Goal: Task Accomplishment & Management: Manage account settings

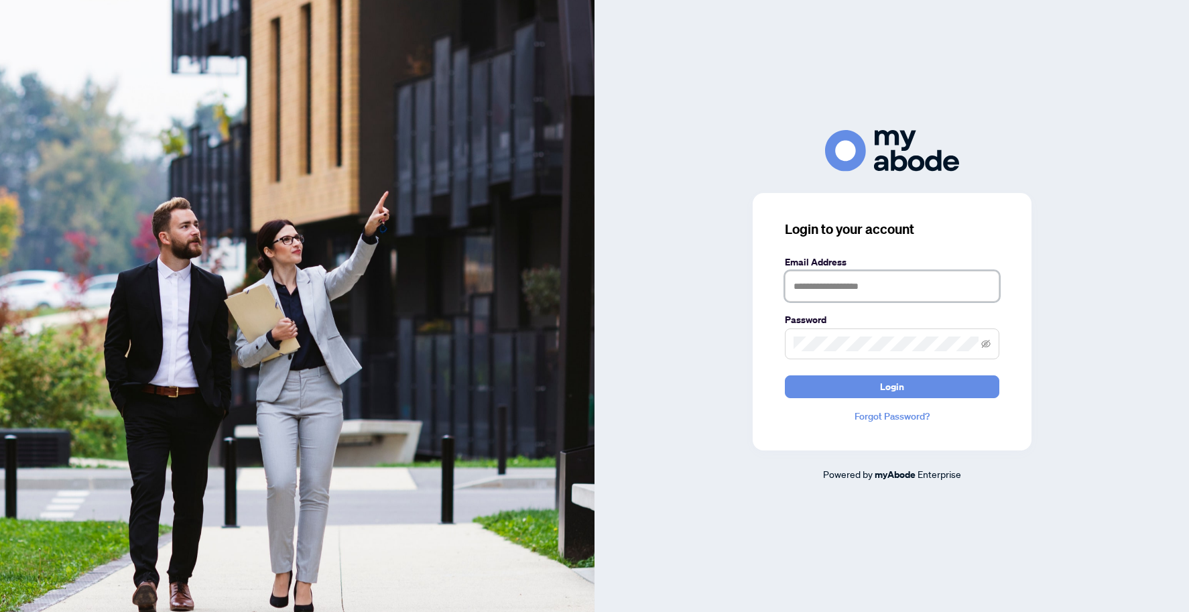
click at [830, 289] on input "text" at bounding box center [892, 286] width 214 height 31
type input "**********"
click at [902, 387] on span "Login" at bounding box center [892, 386] width 24 height 21
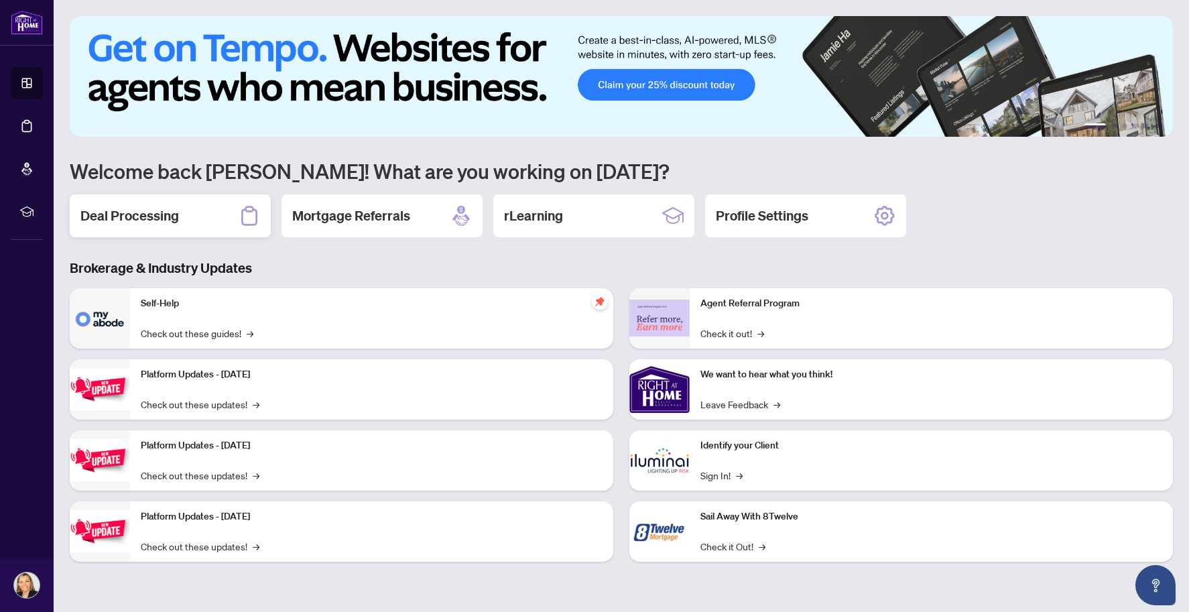
click at [139, 220] on h2 "Deal Processing" at bounding box center [129, 215] width 98 height 19
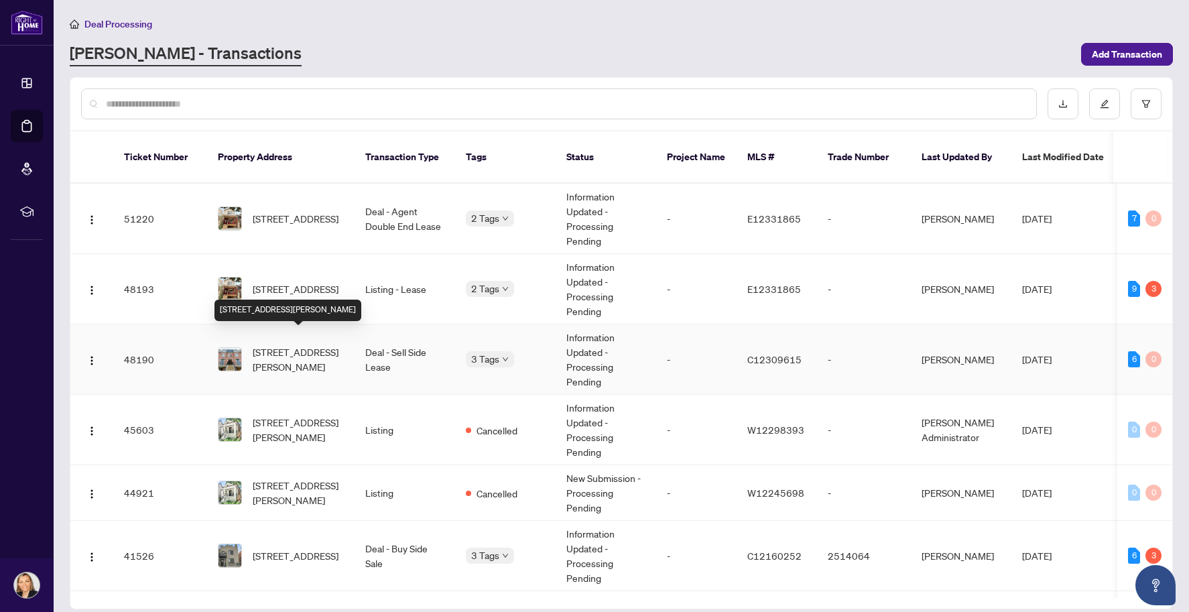
click at [297, 344] on span "[STREET_ADDRESS][PERSON_NAME]" at bounding box center [298, 358] width 91 height 29
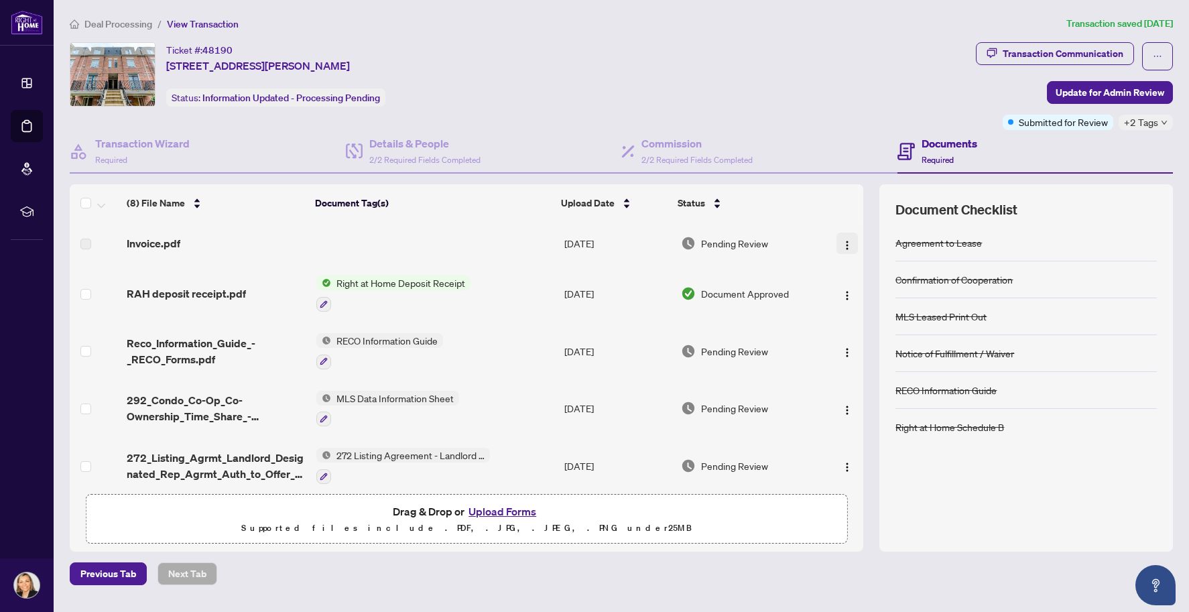
click at [842, 245] on img "button" at bounding box center [847, 245] width 11 height 11
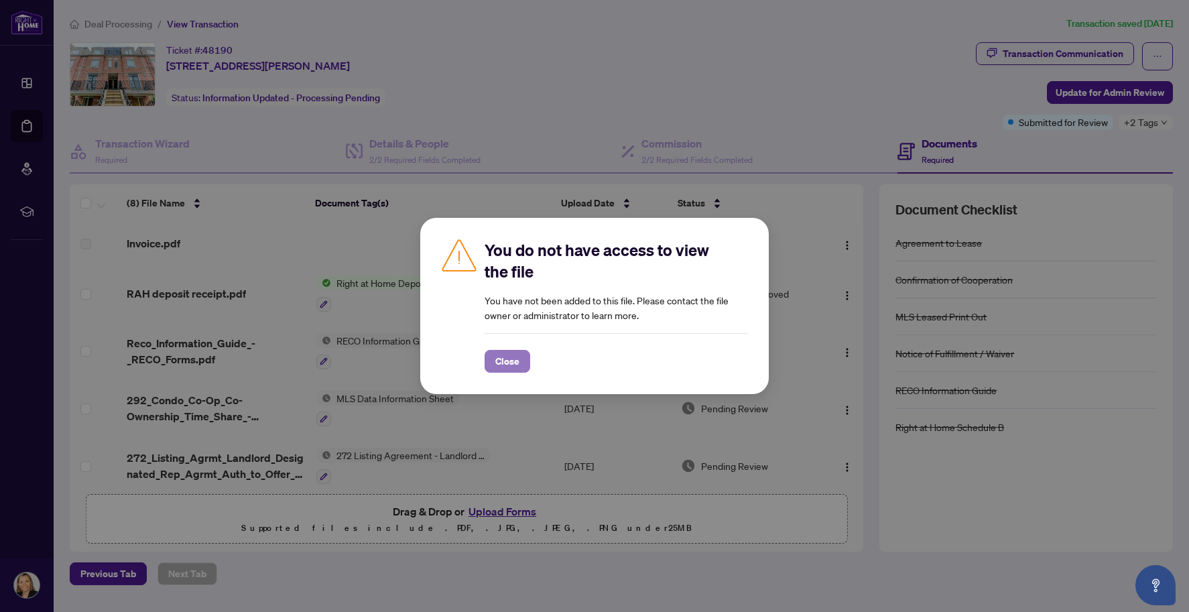
click at [499, 369] on span "Close" at bounding box center [507, 360] width 24 height 21
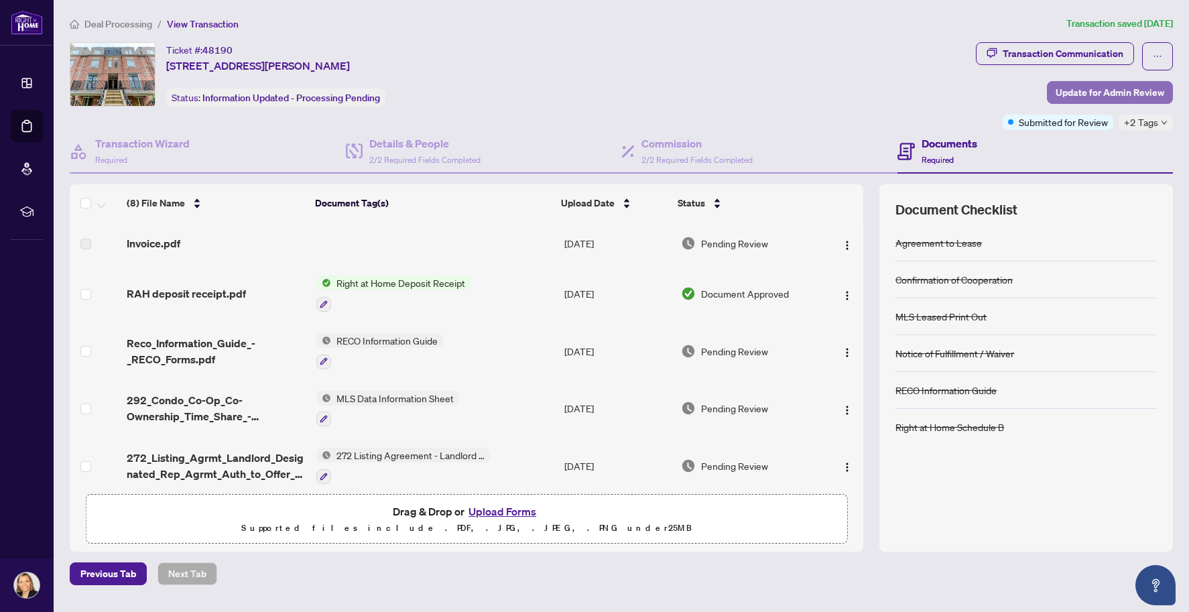
click at [1133, 95] on span "Update for Admin Review" at bounding box center [1109, 92] width 109 height 21
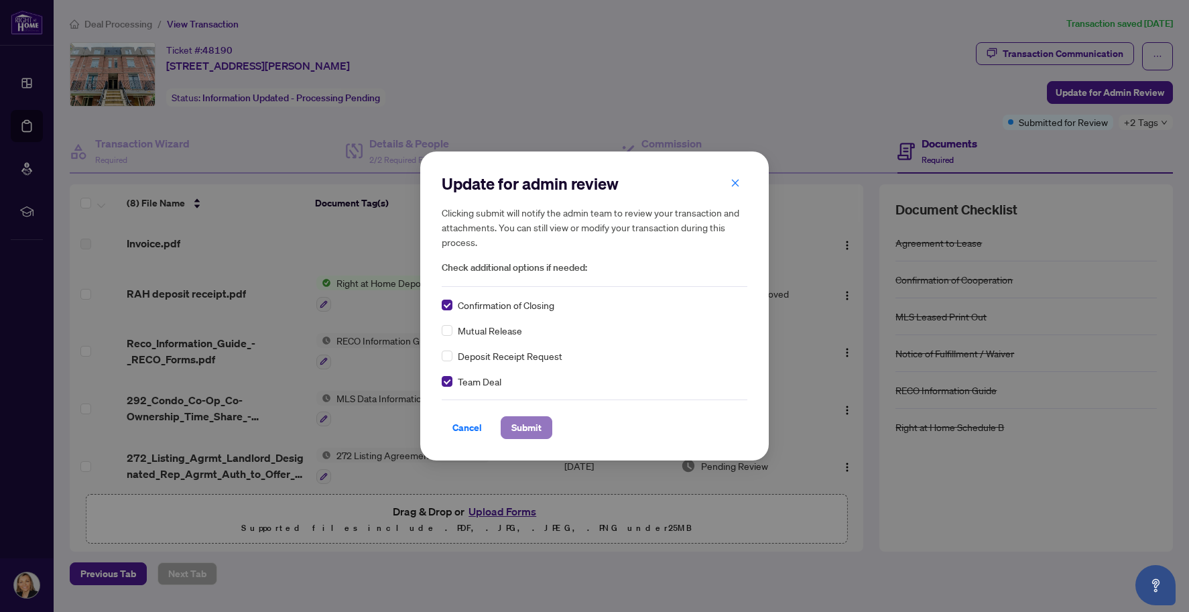
click at [527, 428] on span "Submit" at bounding box center [526, 427] width 30 height 21
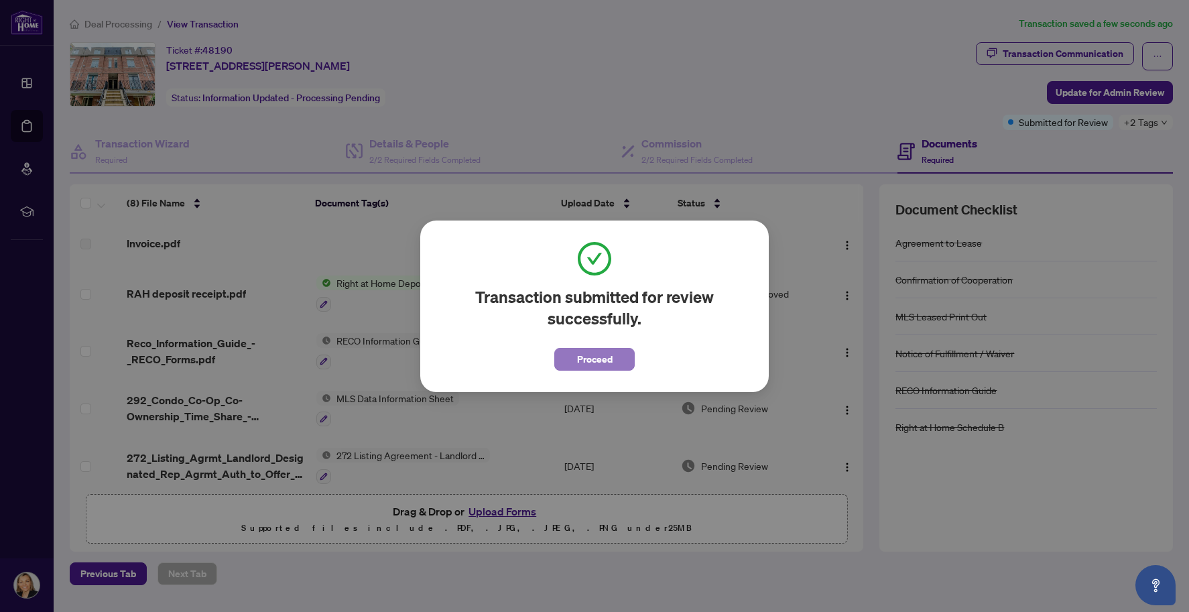
click at [593, 366] on span "Proceed" at bounding box center [595, 358] width 36 height 21
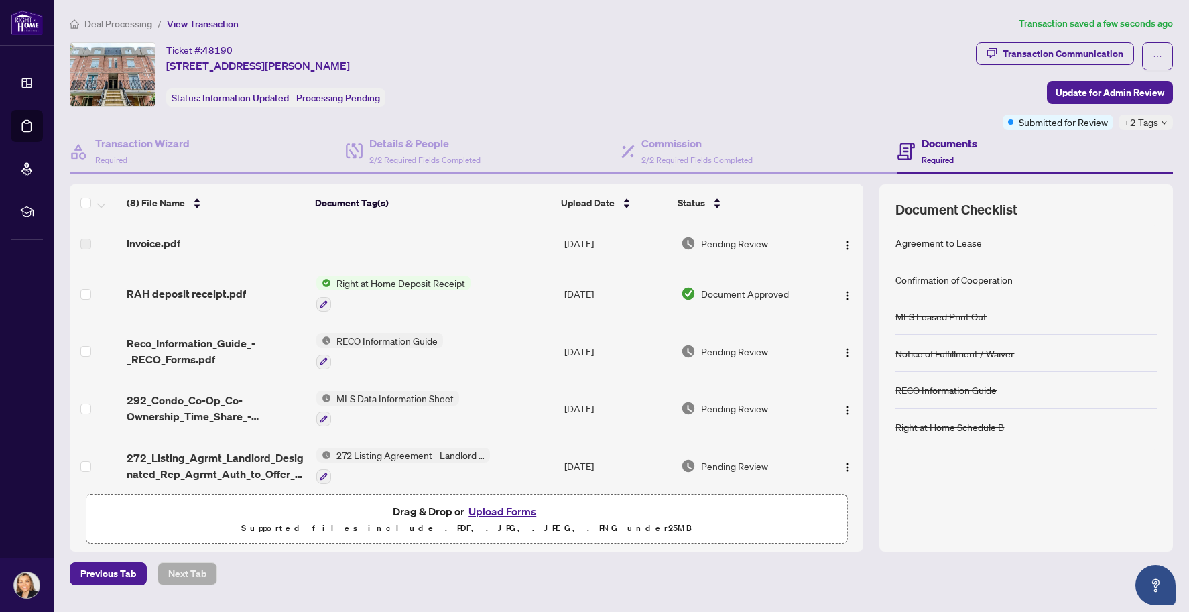
scroll to position [182, 0]
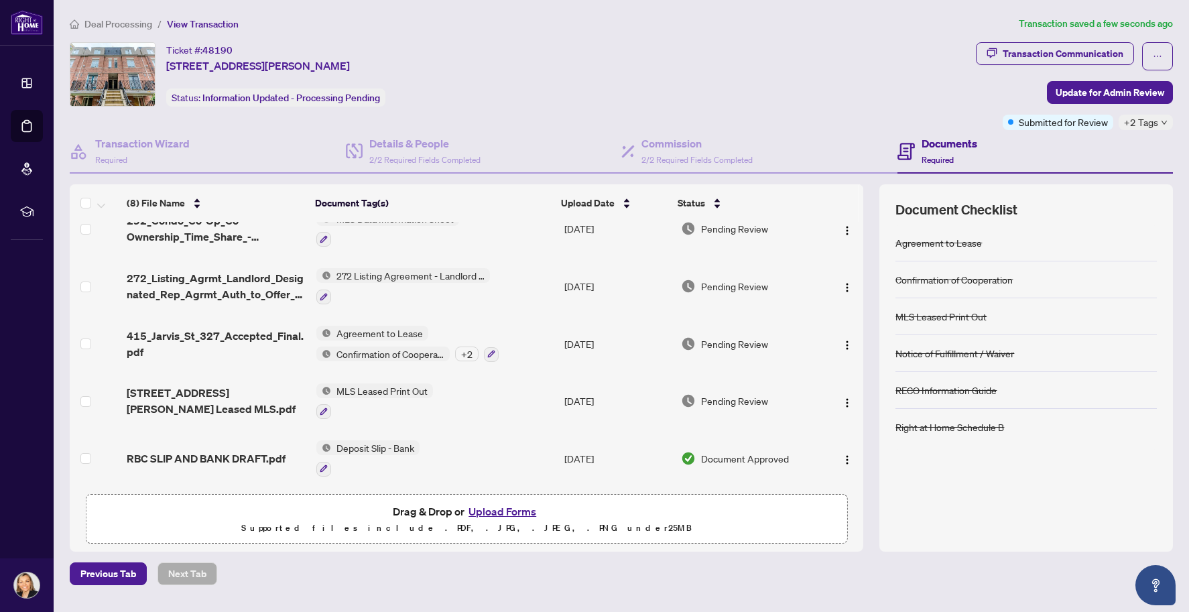
click at [940, 149] on h4 "Documents" at bounding box center [949, 143] width 56 height 16
click at [940, 144] on h4 "Documents" at bounding box center [949, 143] width 56 height 16
click at [1161, 123] on icon "down" at bounding box center [1163, 122] width 7 height 7
click at [876, 82] on div "Ticket #: 48190 [STREET_ADDRESS][PERSON_NAME] Status: Information Updated - Pro…" at bounding box center [520, 74] width 900 height 64
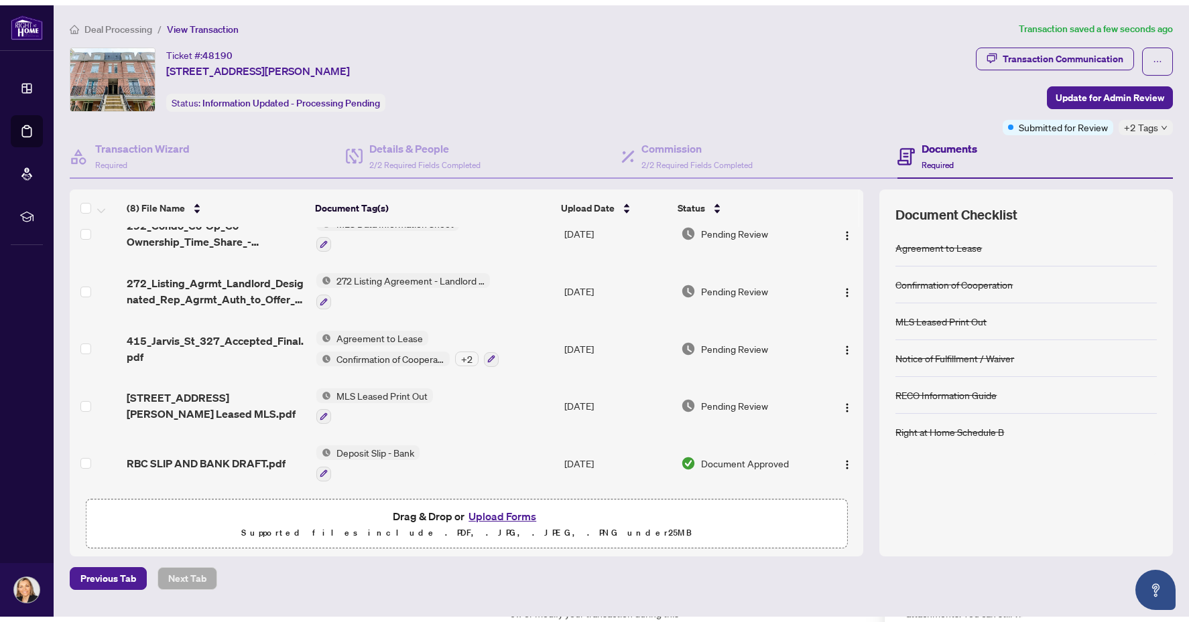
scroll to position [0, 0]
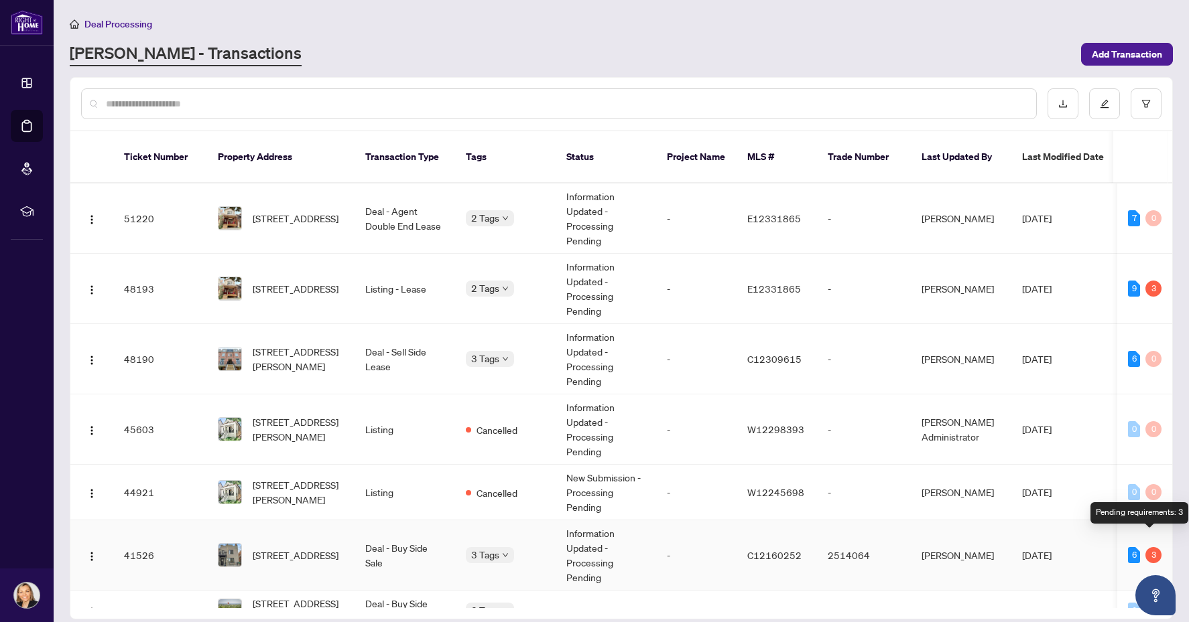
click at [1150, 547] on div "3" at bounding box center [1153, 555] width 16 height 16
click at [291, 548] on span "[STREET_ADDRESS]" at bounding box center [296, 555] width 86 height 15
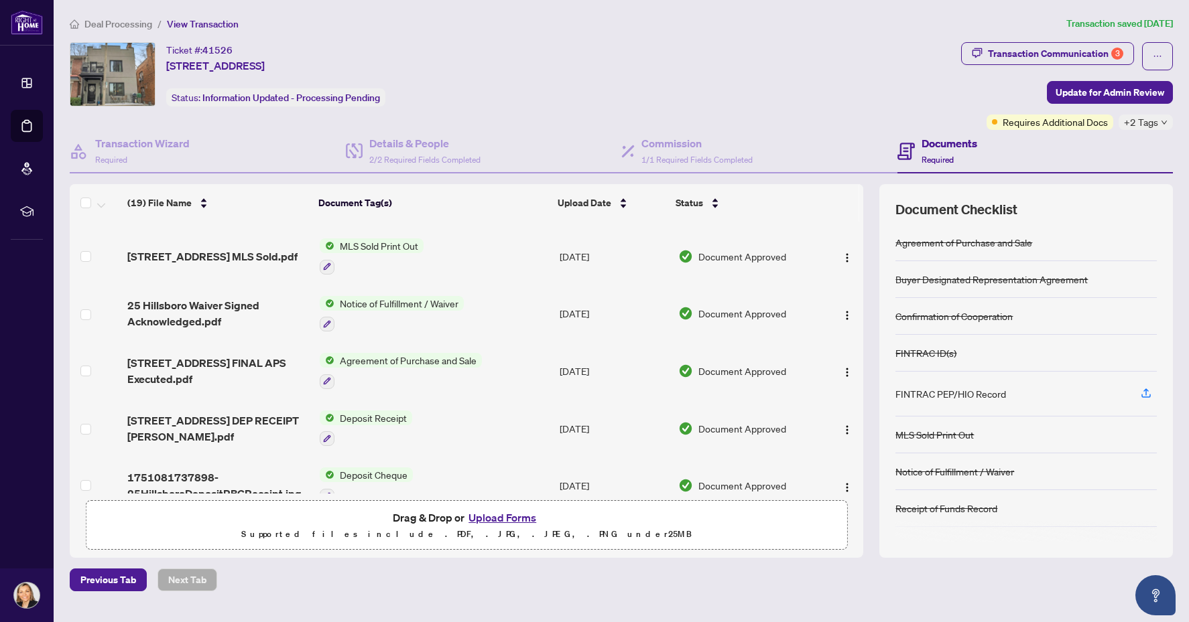
scroll to position [522, 0]
